Goal: Task Accomplishment & Management: Manage account settings

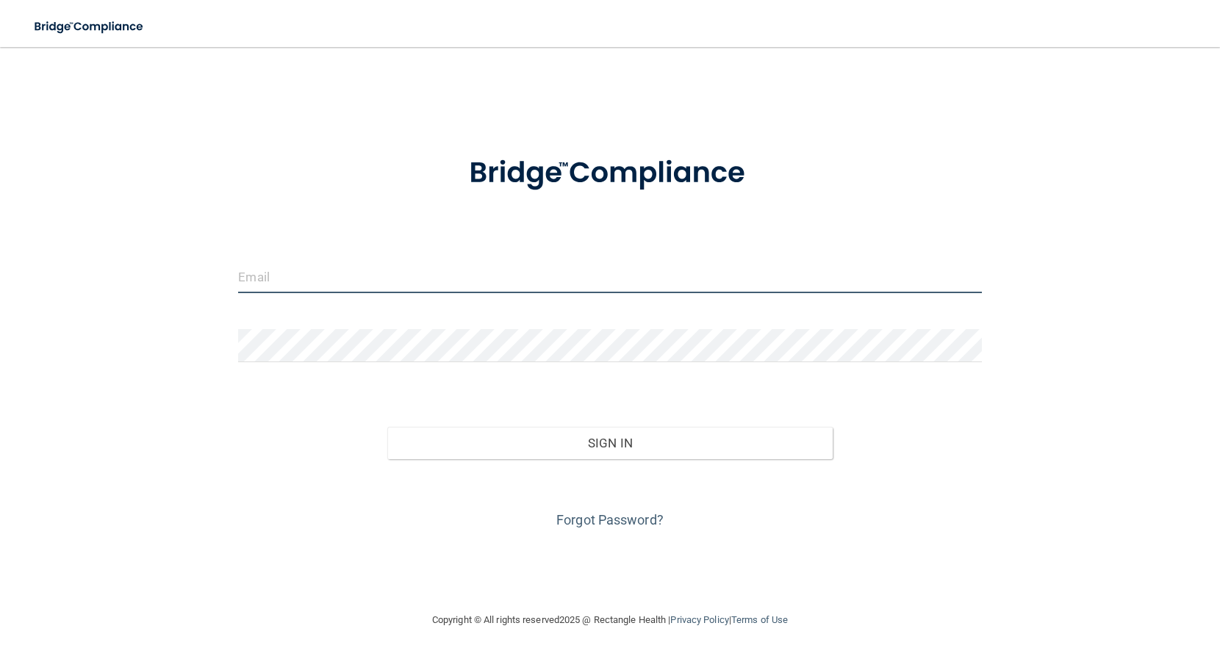
click at [320, 289] on input "email" at bounding box center [609, 276] width 743 height 33
type input "[PERSON_NAME][EMAIL_ADDRESS][DOMAIN_NAME]"
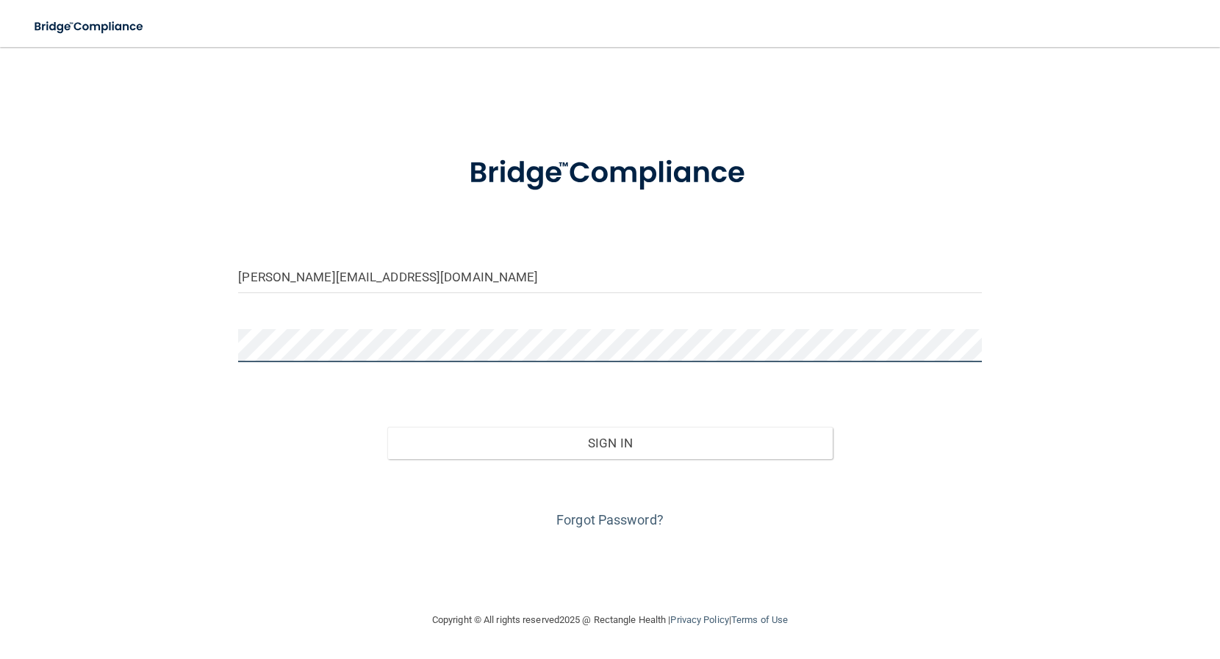
click at [387, 427] on button "Sign In" at bounding box center [610, 443] width 446 height 32
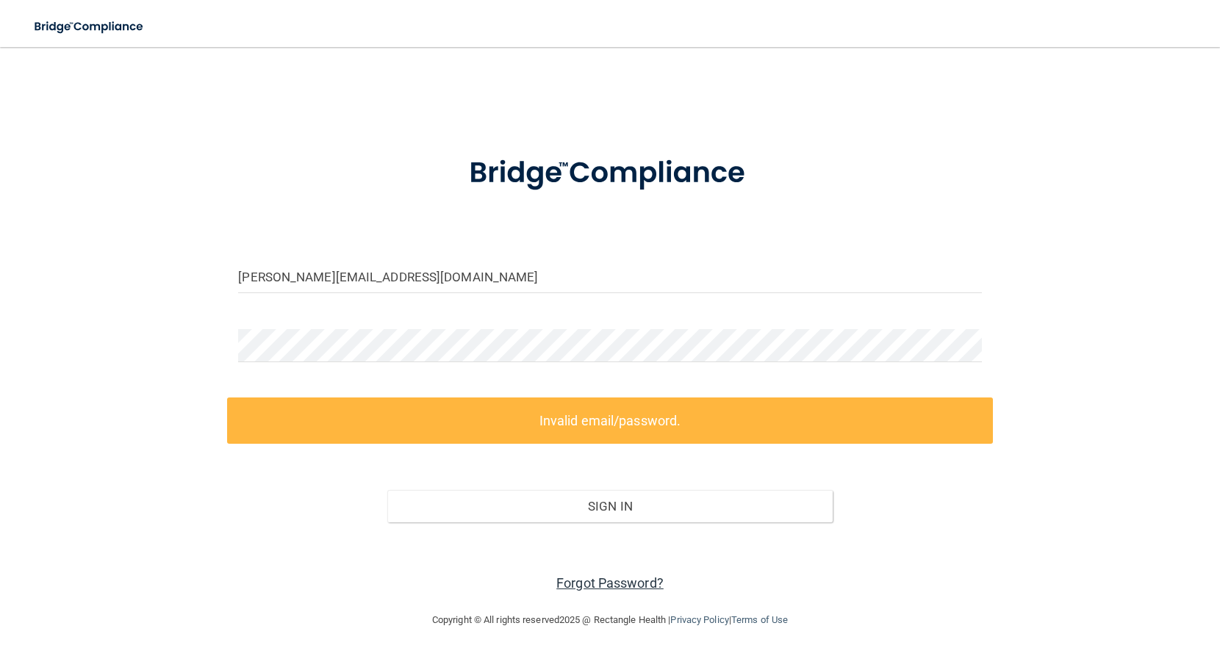
click at [596, 582] on link "Forgot Password?" at bounding box center [610, 583] width 107 height 15
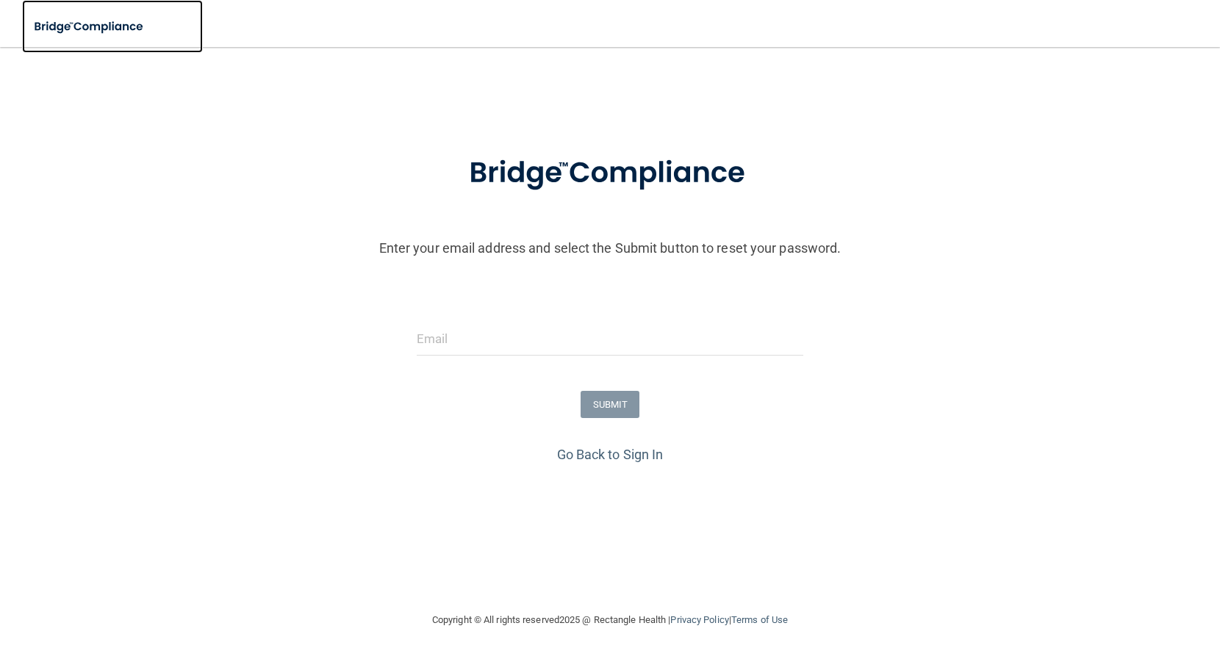
click at [56, 30] on img at bounding box center [89, 27] width 135 height 30
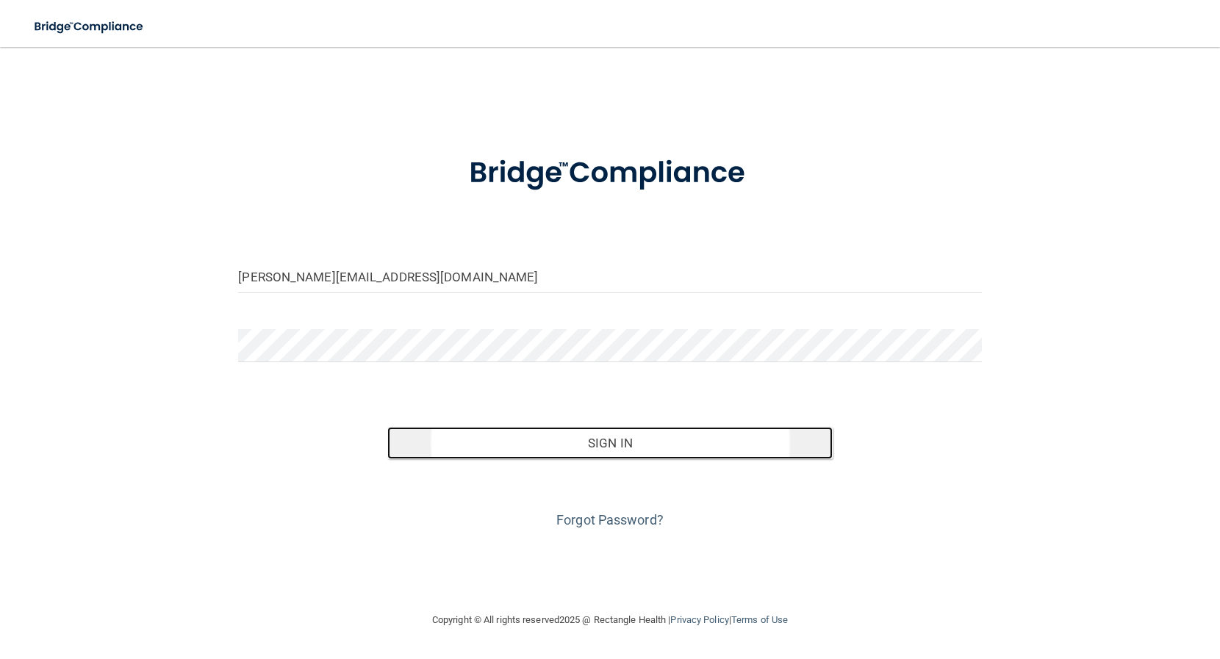
click at [565, 452] on button "Sign In" at bounding box center [610, 443] width 446 height 32
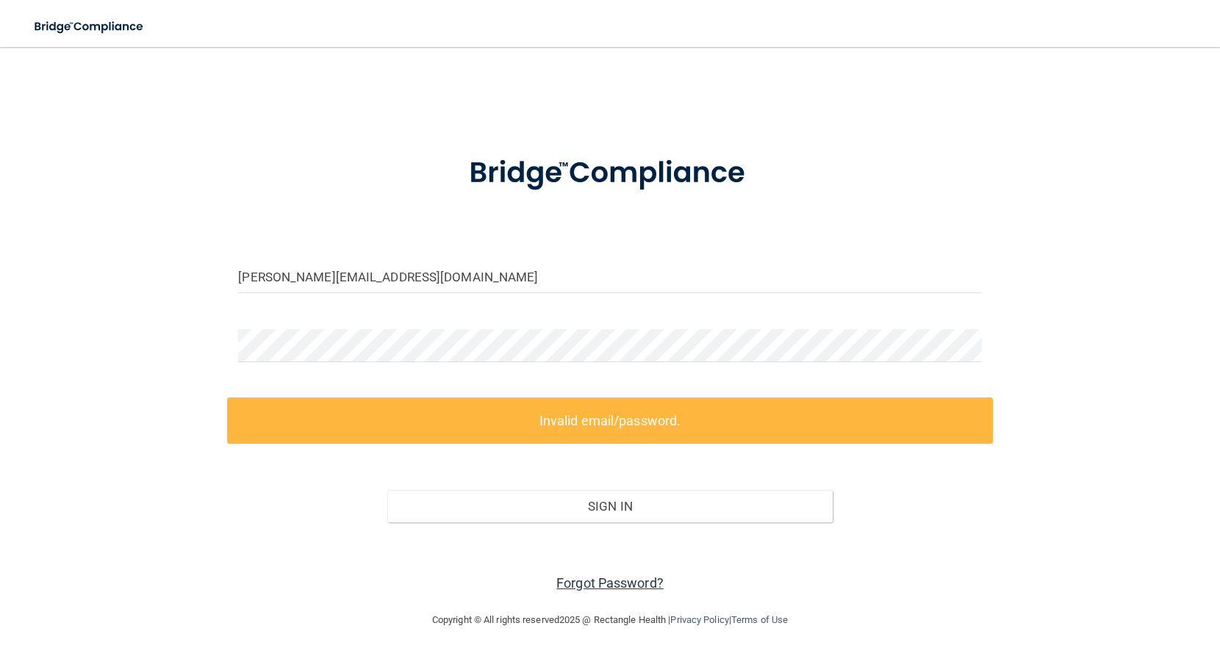
click at [591, 583] on link "Forgot Password?" at bounding box center [610, 583] width 107 height 15
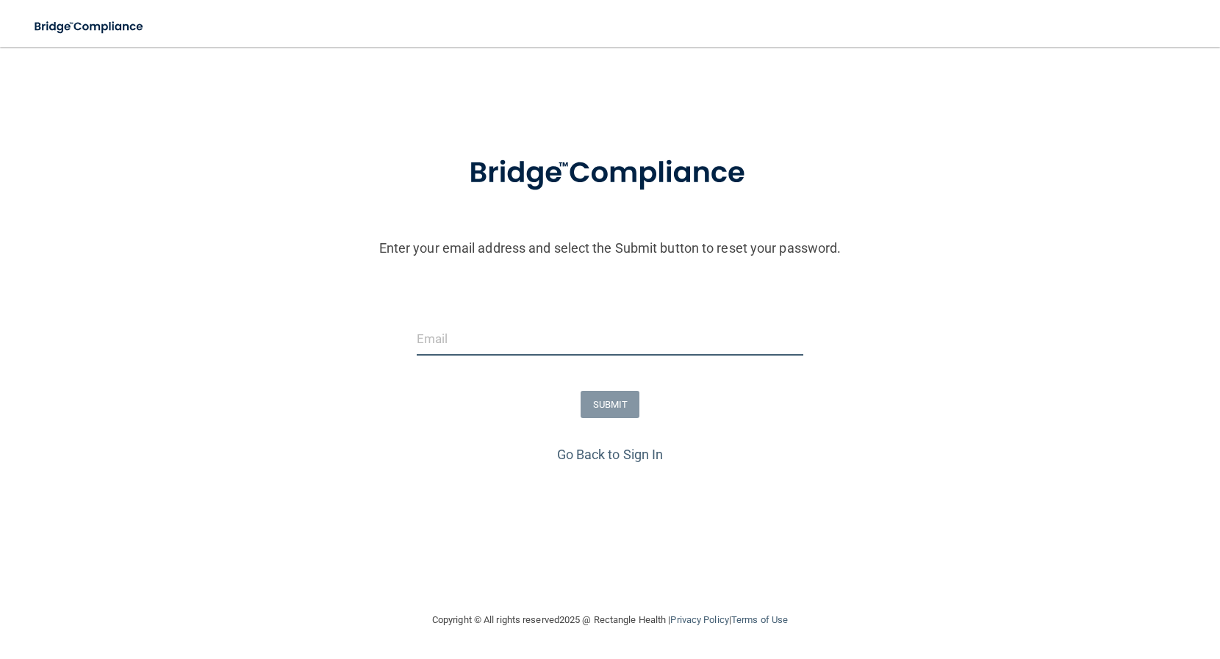
click at [514, 338] on input "email" at bounding box center [610, 339] width 387 height 33
type input "[PERSON_NAME][EMAIL_ADDRESS][DOMAIN_NAME]"
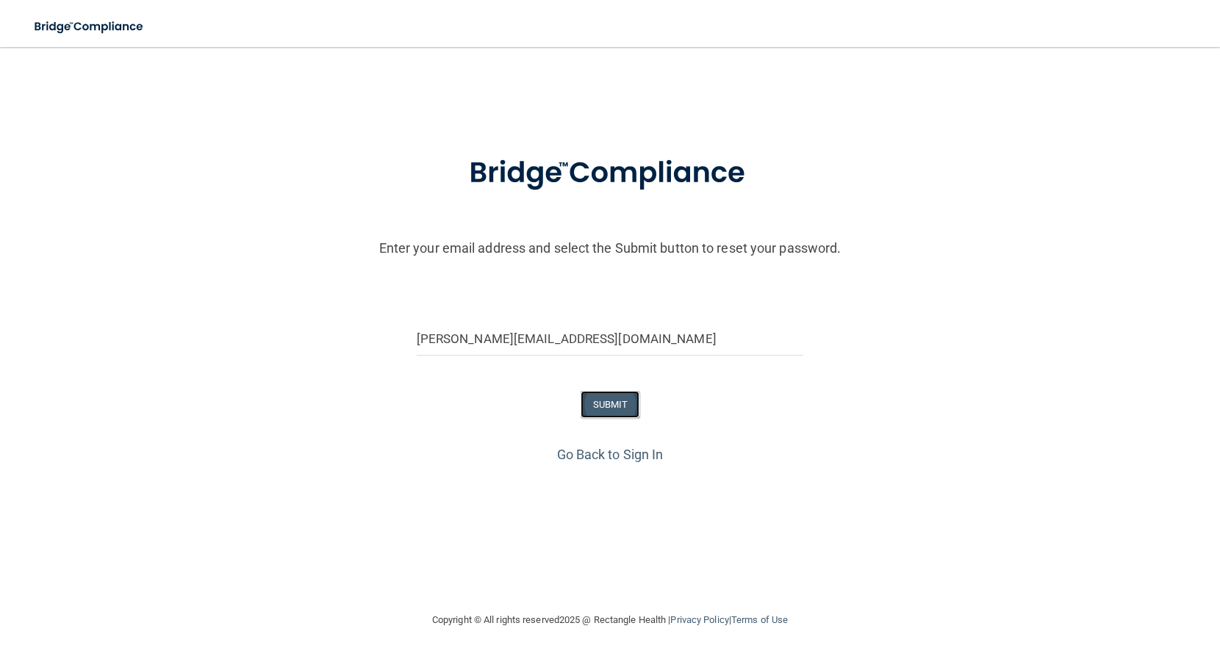
click at [613, 412] on button "SUBMIT" at bounding box center [611, 404] width 60 height 27
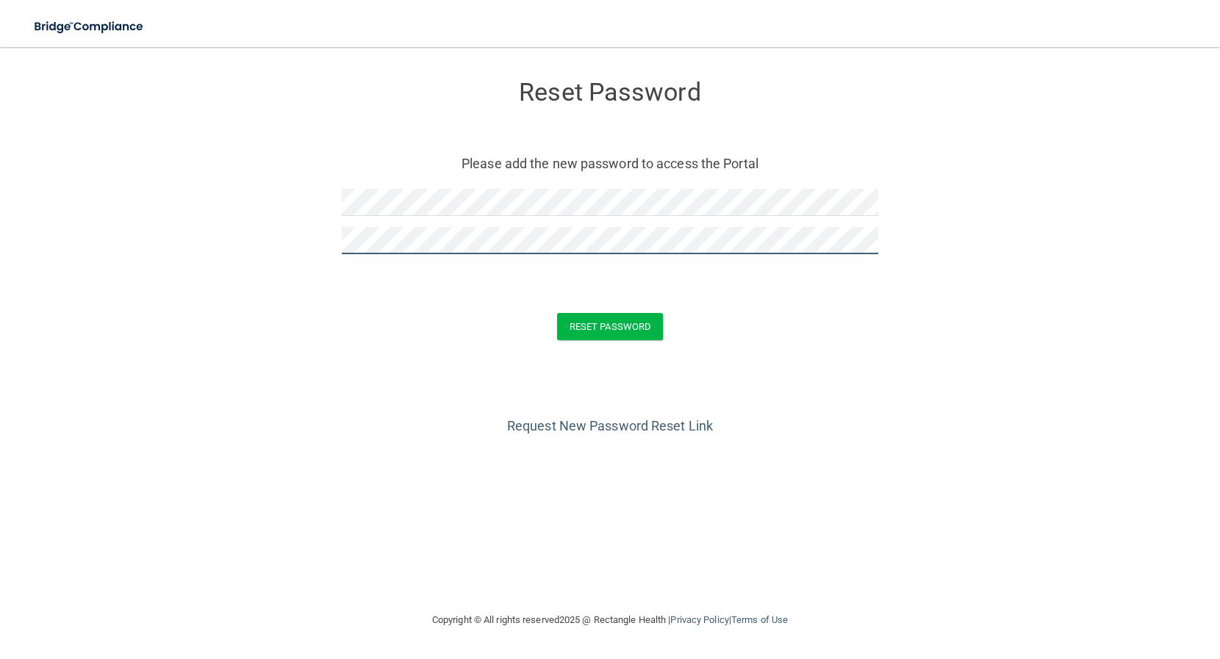
click at [557, 313] on button "Reset Password" at bounding box center [610, 326] width 106 height 27
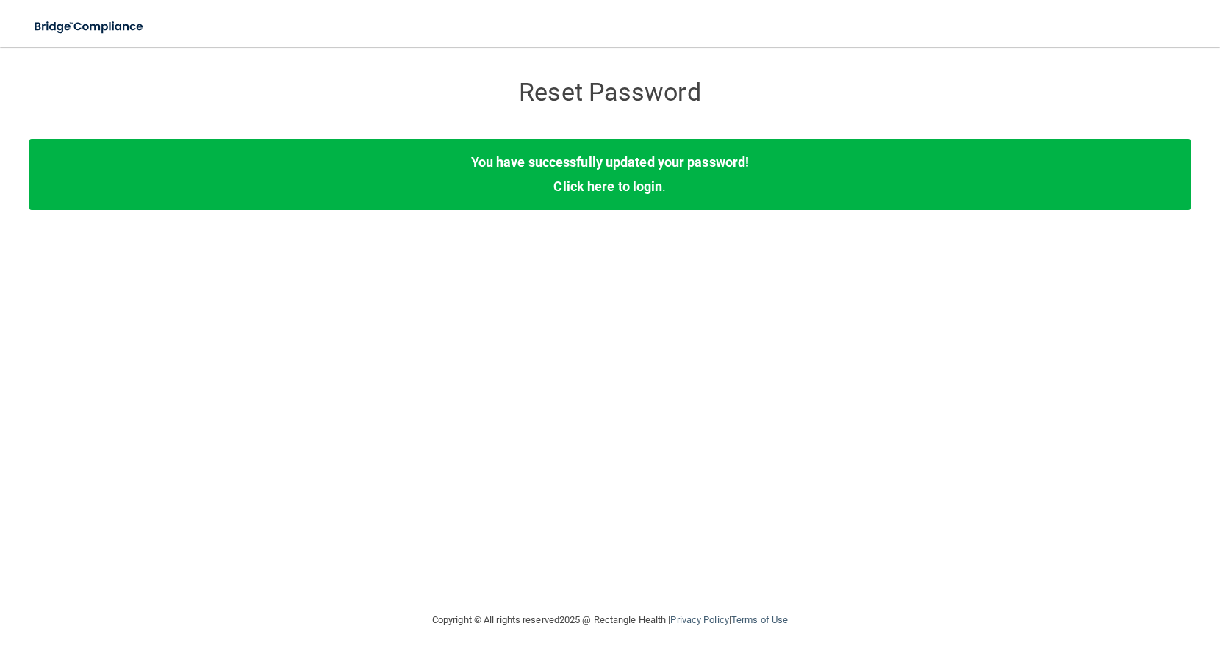
click at [636, 182] on link "Click here to login" at bounding box center [608, 186] width 109 height 15
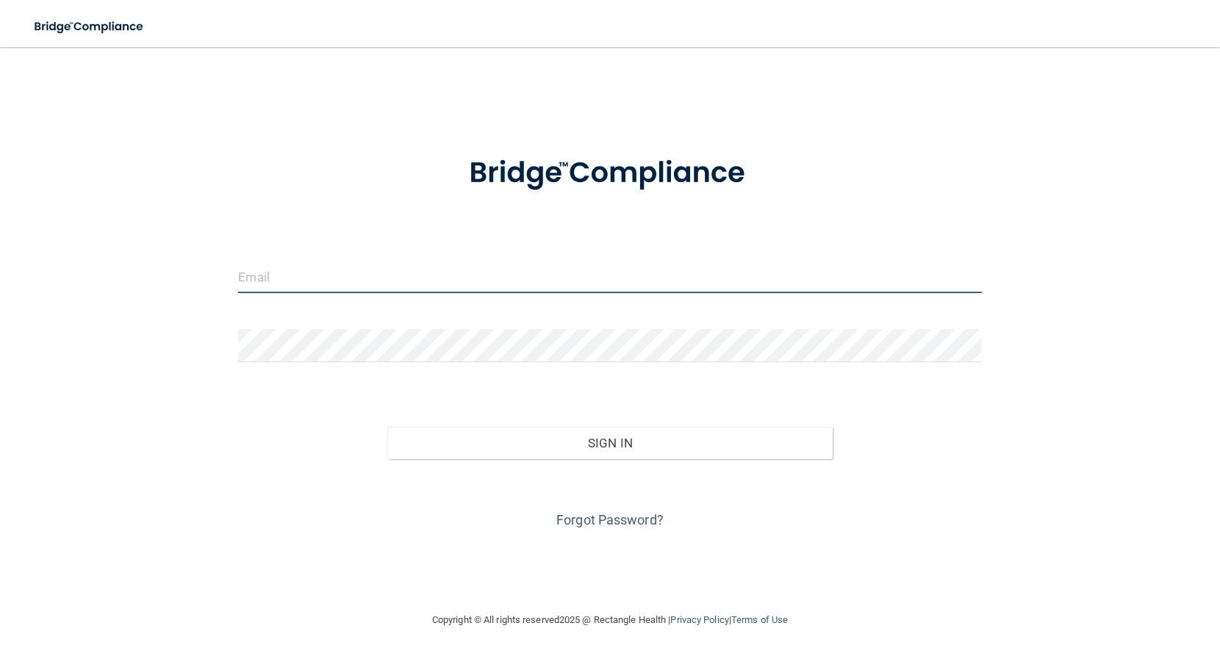
type input "[PERSON_NAME][EMAIL_ADDRESS][DOMAIN_NAME]"
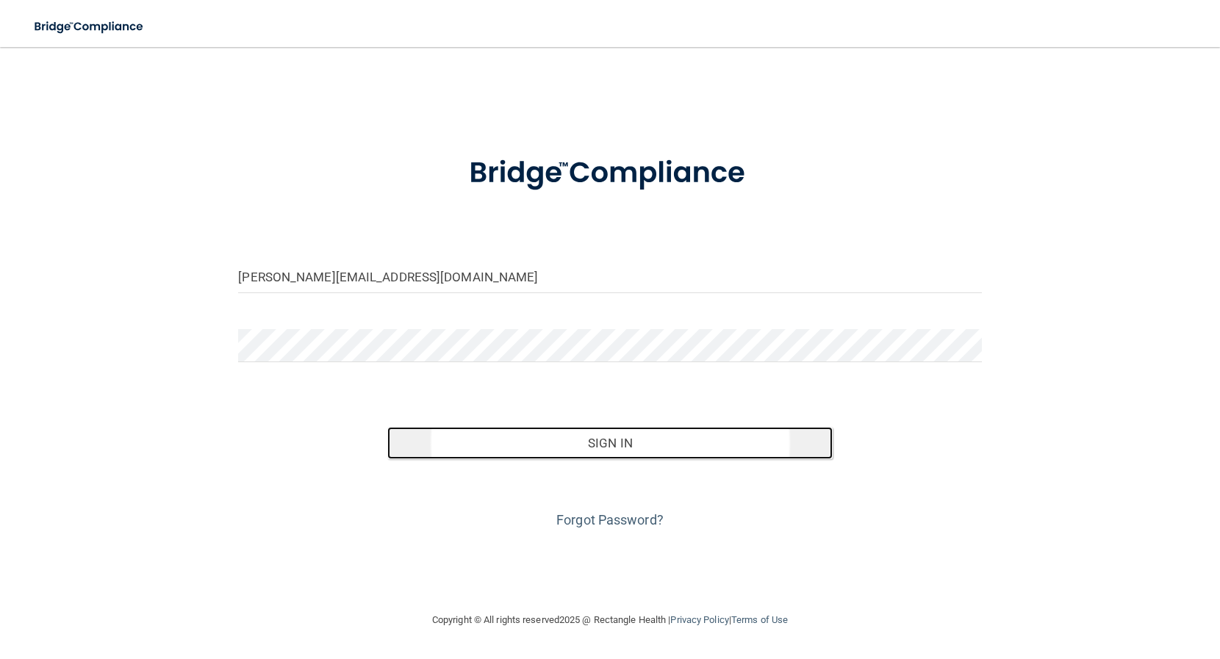
click at [496, 447] on button "Sign In" at bounding box center [610, 443] width 446 height 32
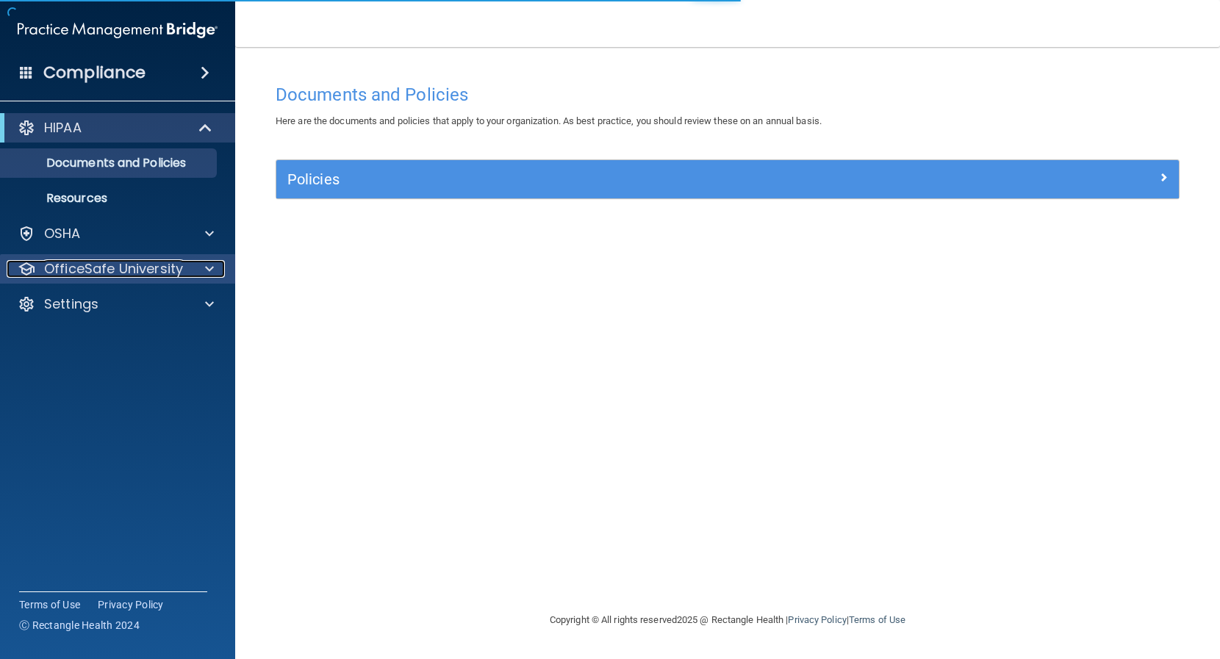
click at [110, 269] on p "OfficeSafe University" at bounding box center [113, 269] width 139 height 18
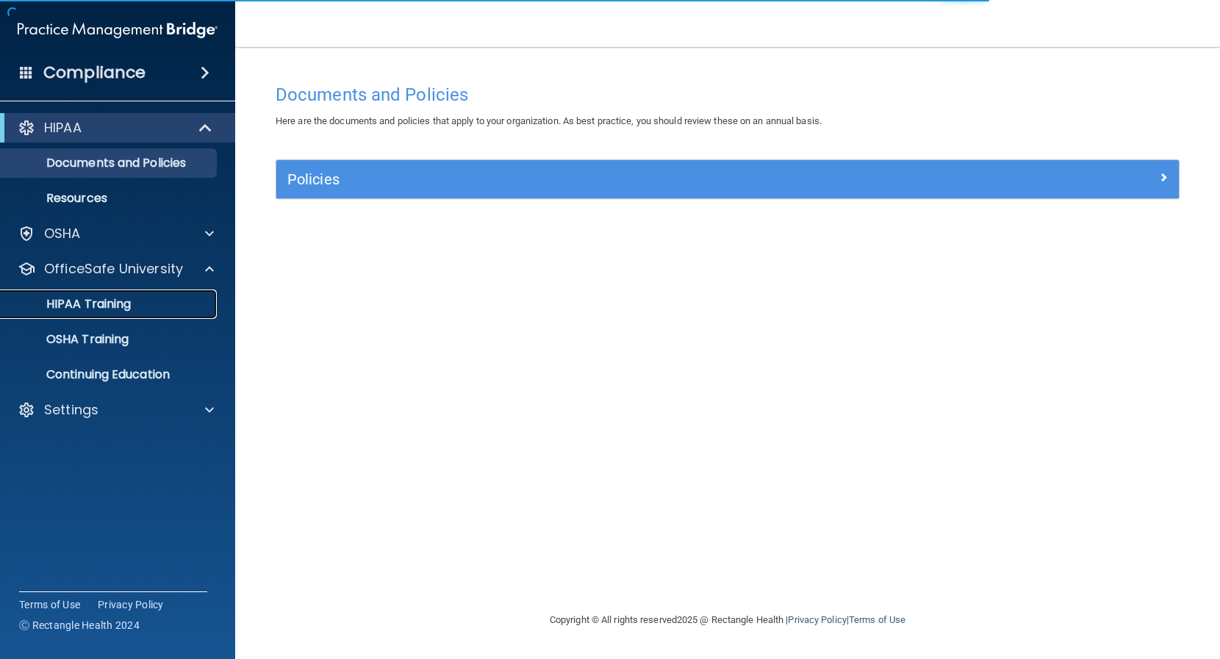
click at [137, 310] on div "HIPAA Training" at bounding box center [110, 304] width 201 height 15
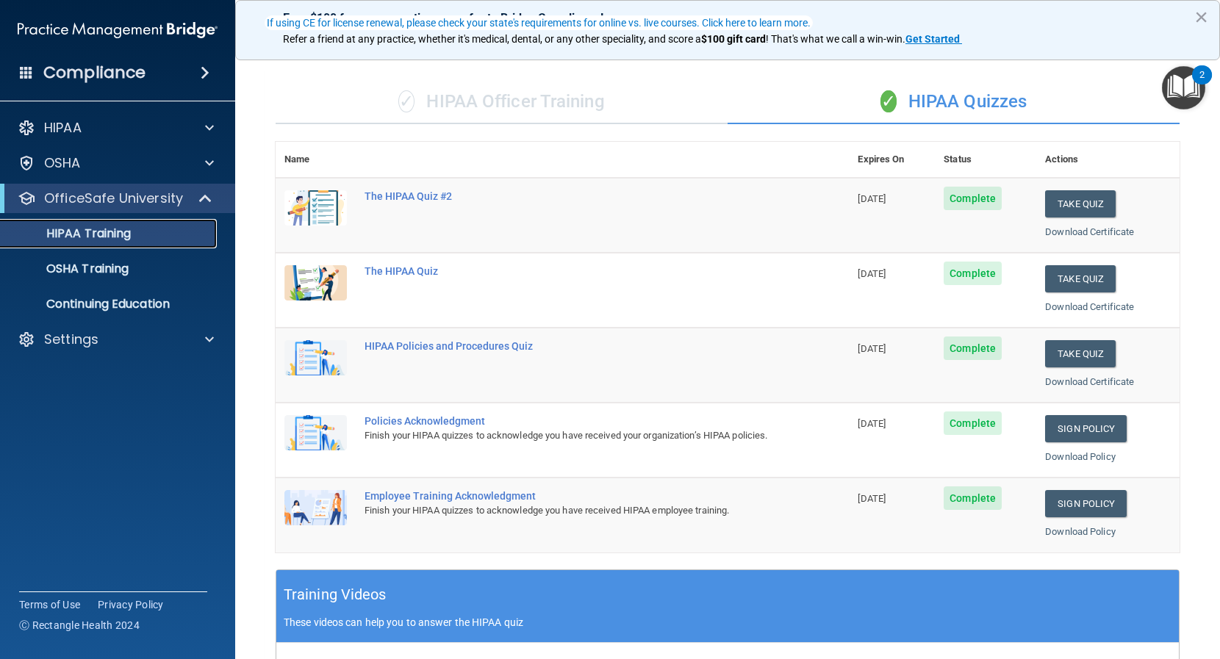
scroll to position [147, 0]
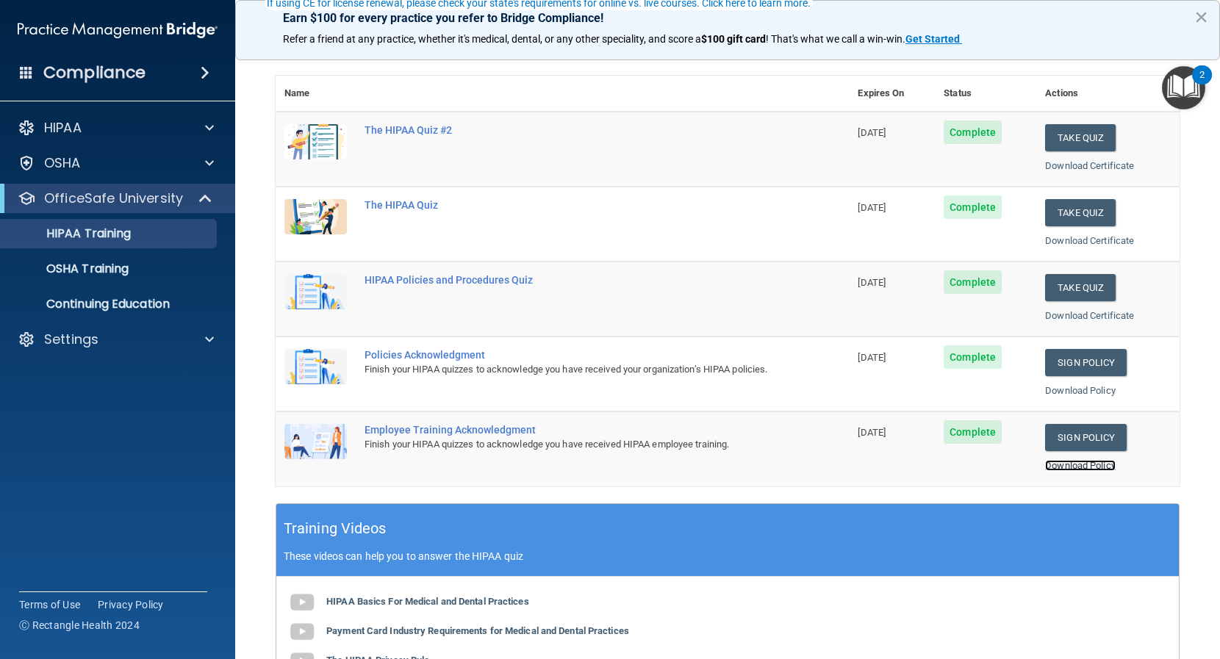
click at [1053, 461] on link "Download Policy" at bounding box center [1080, 465] width 71 height 11
click at [82, 274] on p "OSHA Training" at bounding box center [69, 269] width 119 height 15
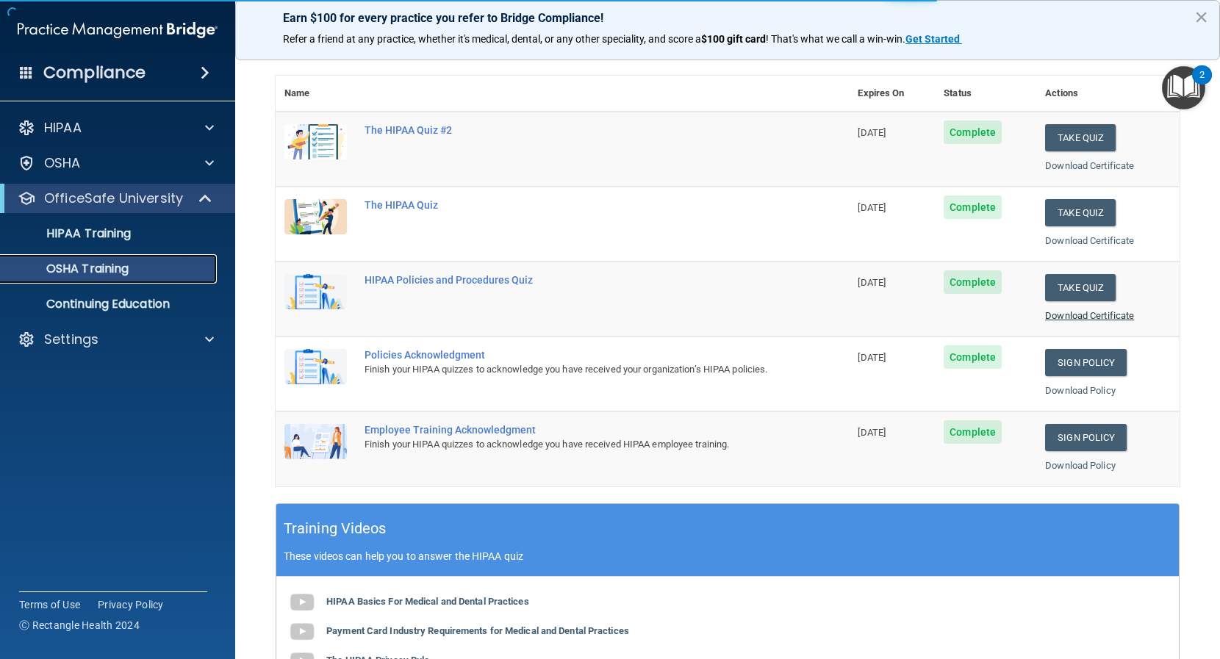
scroll to position [11, 0]
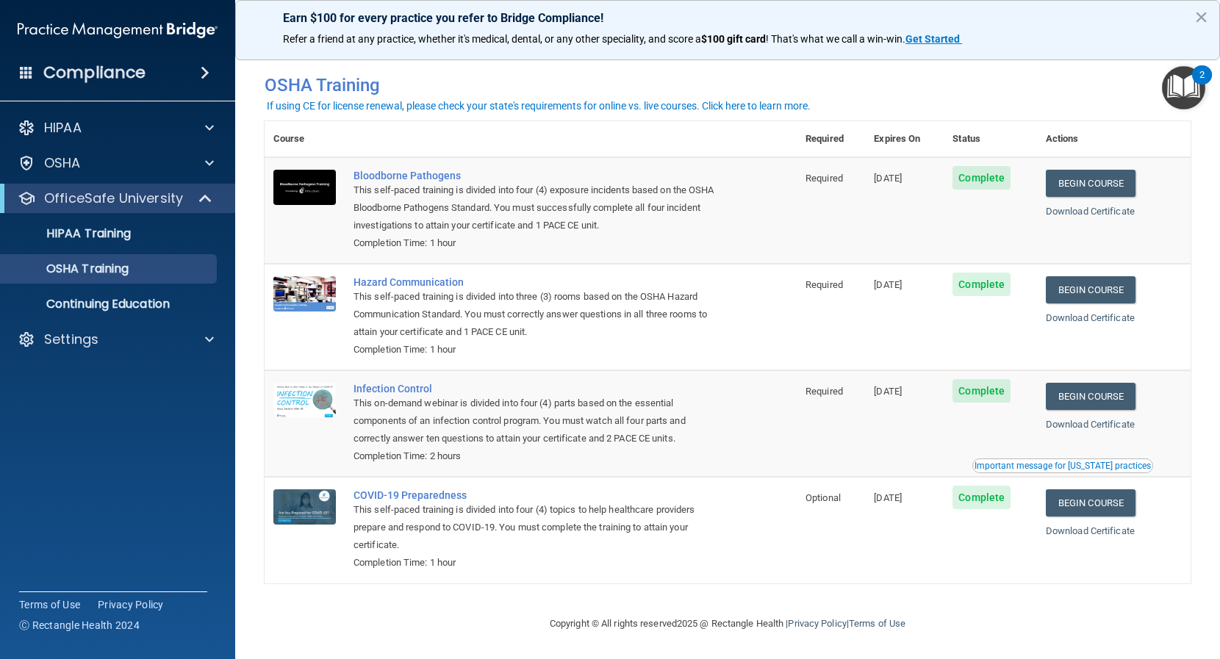
click at [1062, 214] on div "Download Certificate" at bounding box center [1114, 212] width 136 height 18
click at [1064, 207] on link "Download Certificate" at bounding box center [1090, 211] width 89 height 11
click at [1078, 312] on link "Download Certificate" at bounding box center [1090, 317] width 89 height 11
click at [1076, 421] on link "Download Certificate" at bounding box center [1090, 424] width 89 height 11
click at [1086, 526] on link "Download Certificate" at bounding box center [1090, 531] width 89 height 11
